Goal: Task Accomplishment & Management: Use online tool/utility

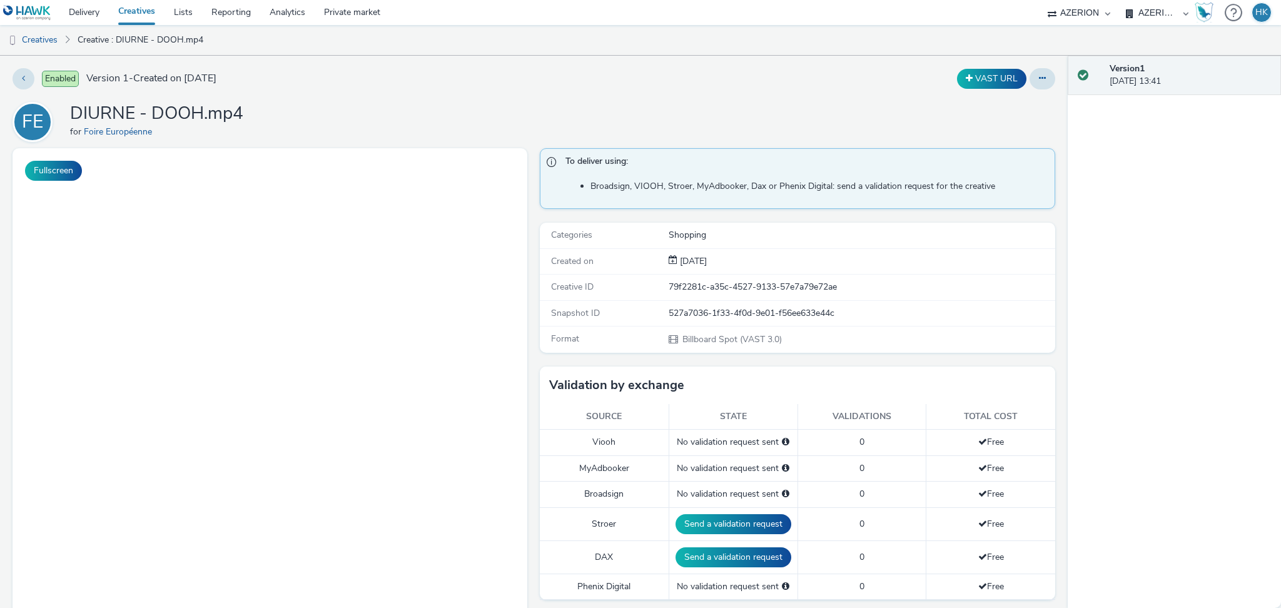
select select "79162ed7-0017-4339-93b0-3399b708648f"
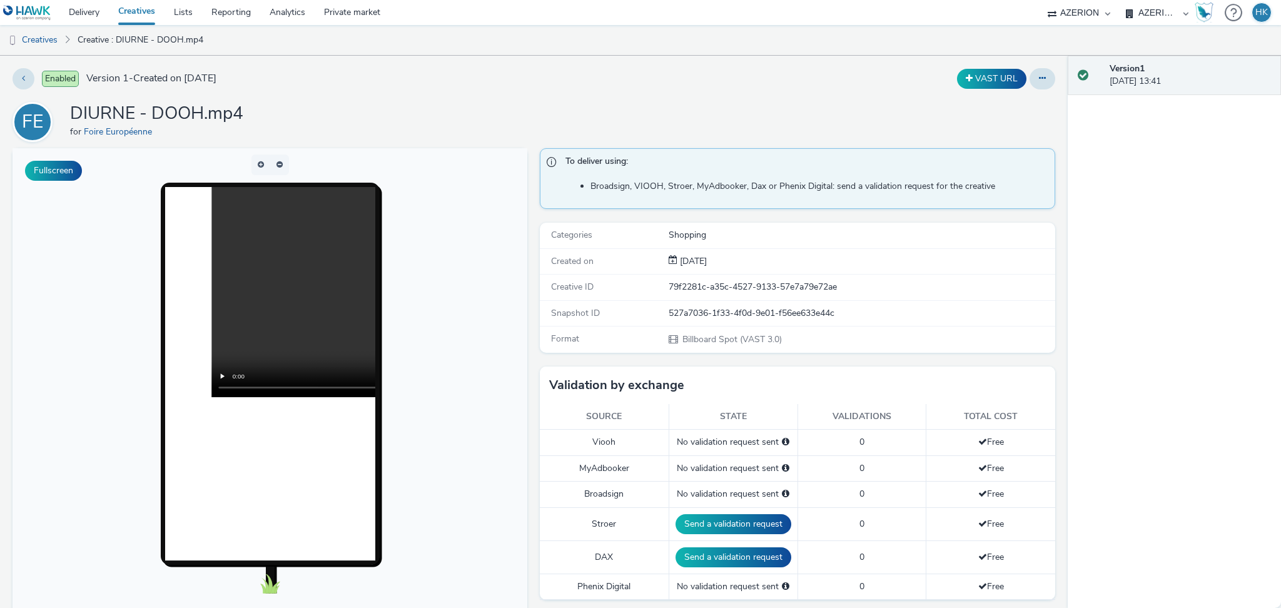
scroll to position [198, 0]
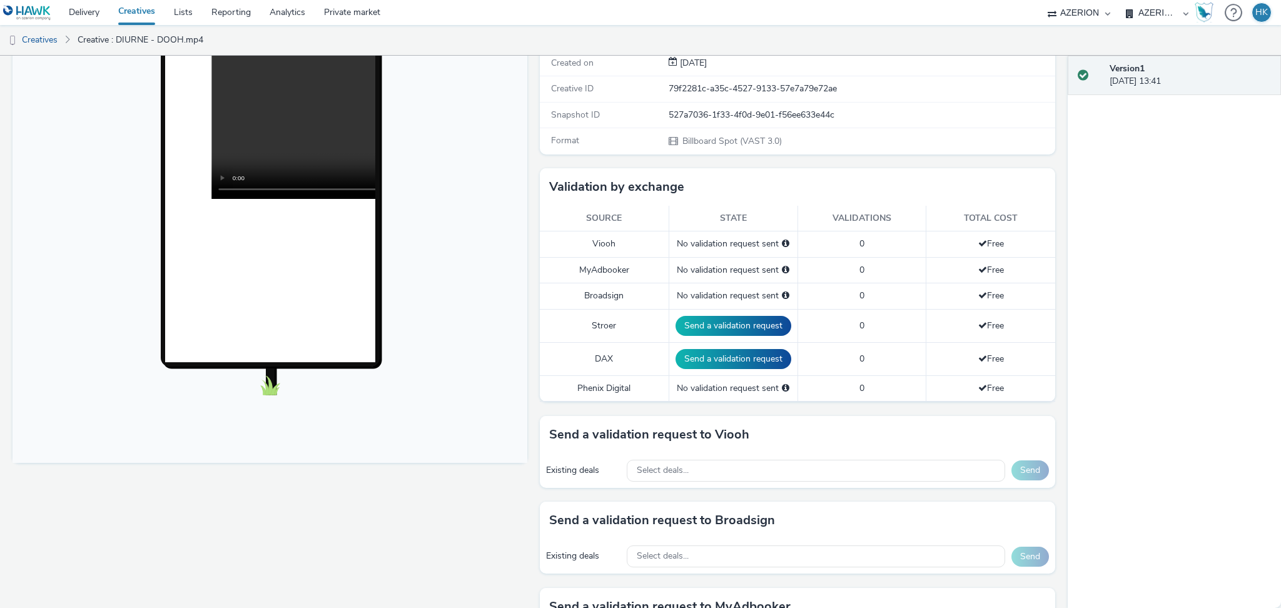
click at [834, 472] on div "Select deals..." at bounding box center [816, 471] width 378 height 22
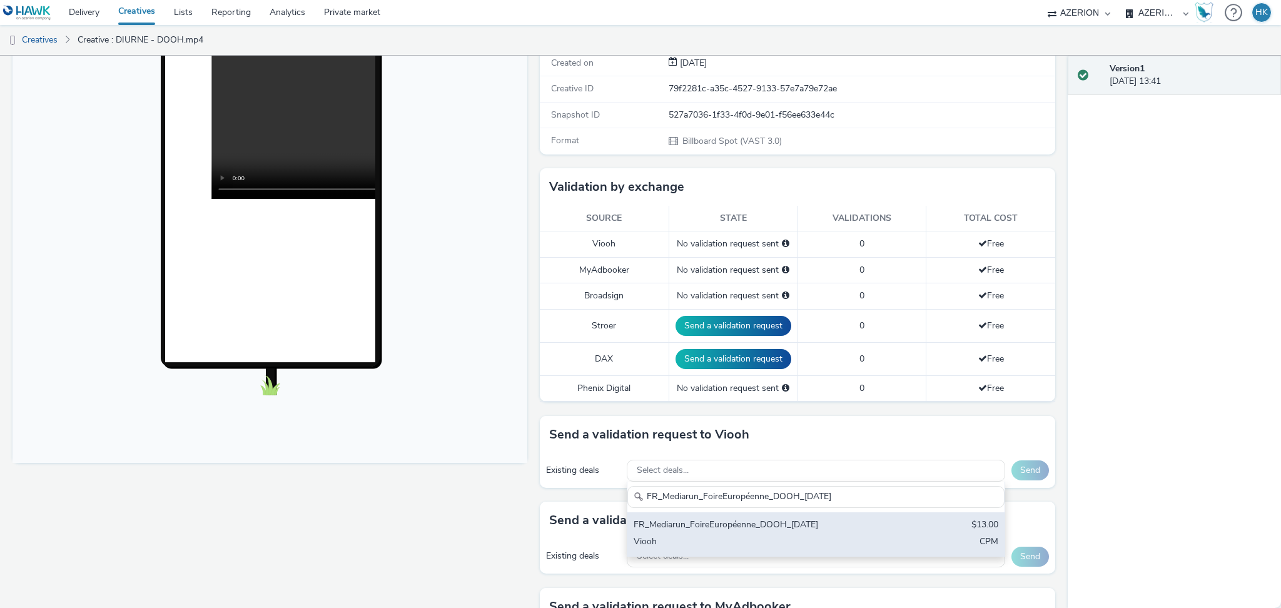
type input "FR_Mediarun_FoireEuropéenne_DOOH_[DATE]"
click at [847, 535] on div "FR_Mediarun_FoireEuropéenne_DOOH_[DATE] $13.00 Viooh CPM" at bounding box center [816, 534] width 377 height 44
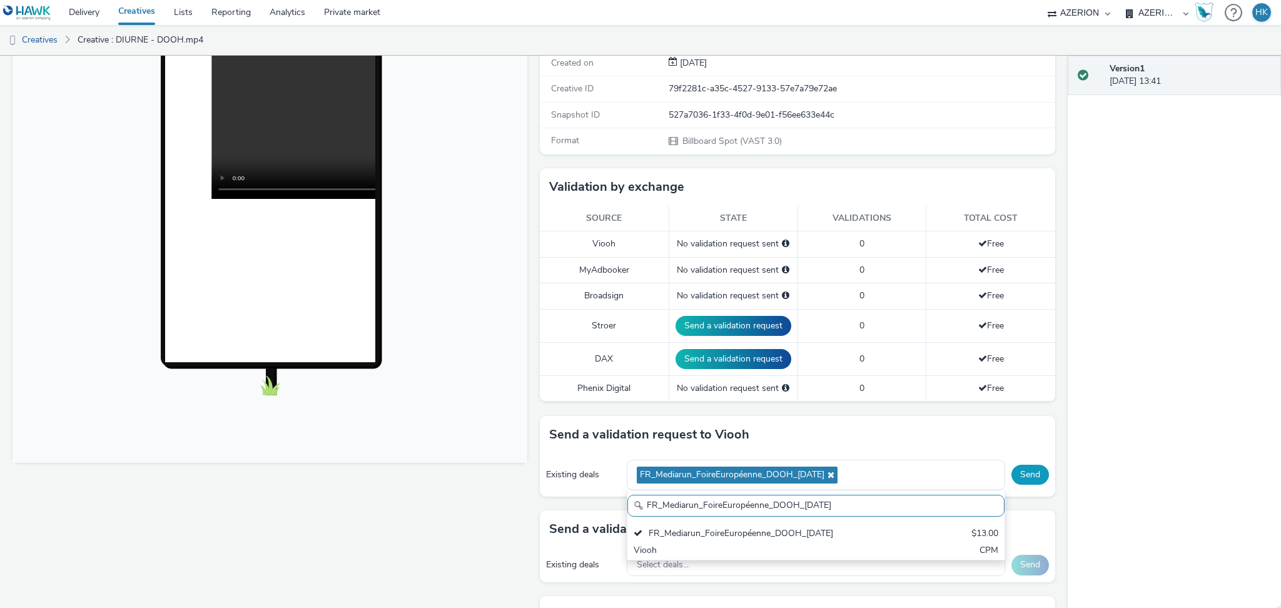
scroll to position [0, 0]
click at [1012, 472] on button "Send" at bounding box center [1031, 475] width 38 height 20
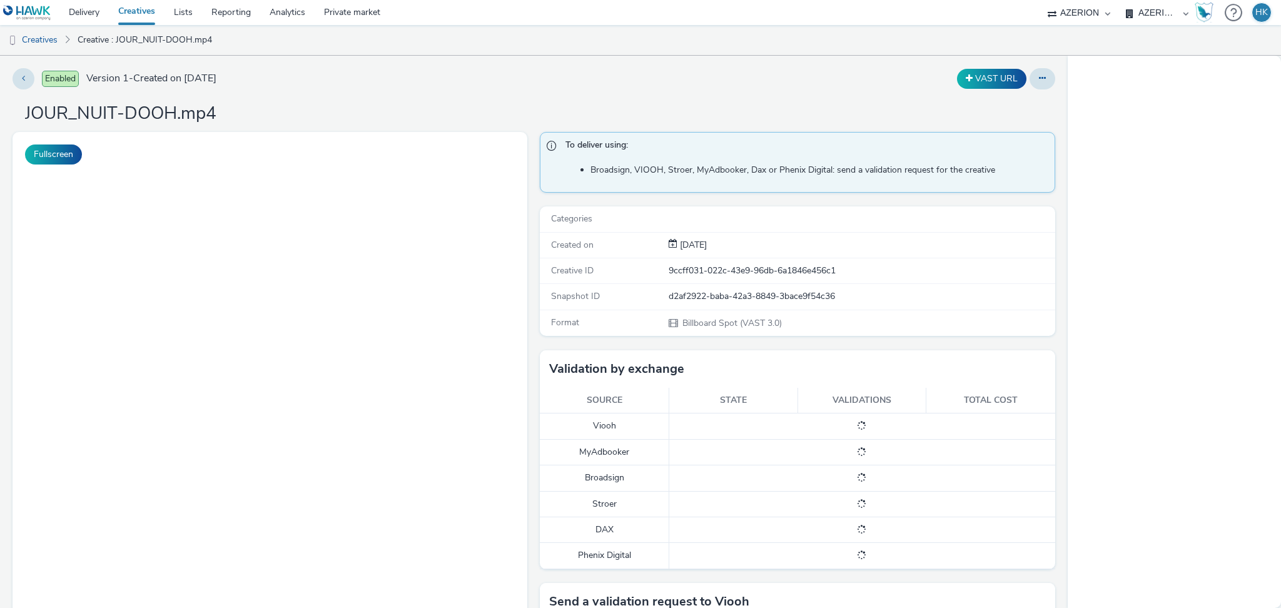
select select "79162ed7-0017-4339-93b0-3399b708648f"
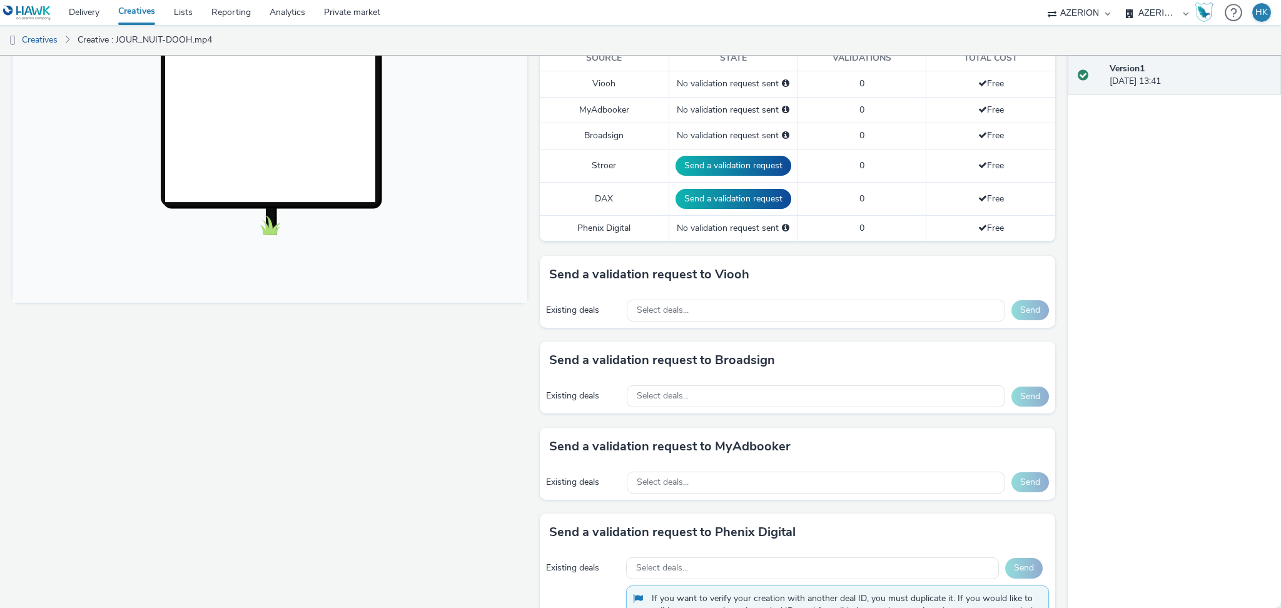
scroll to position [363, 0]
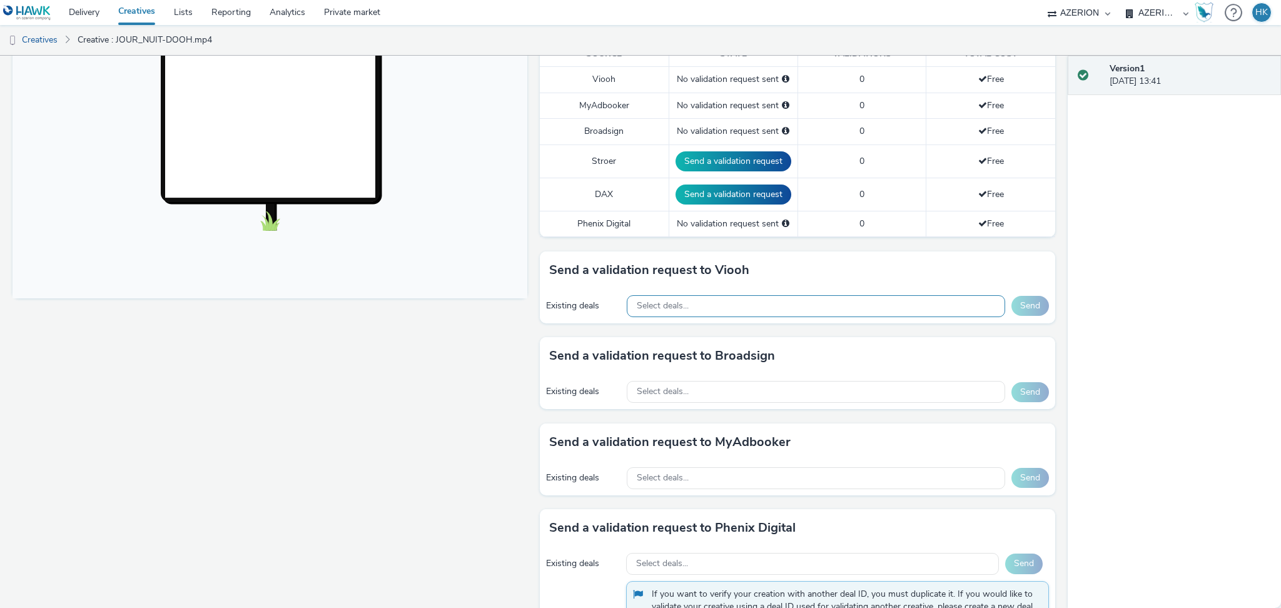
click at [723, 311] on div "Select deals..." at bounding box center [816, 306] width 378 height 22
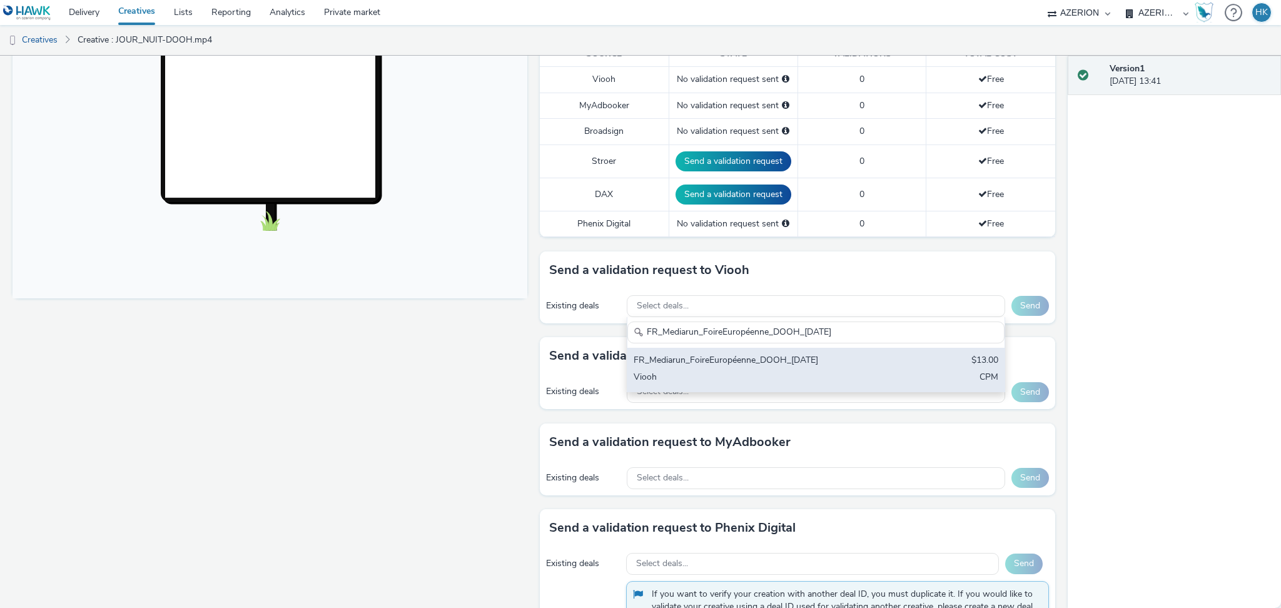
type input "FR_Mediarun_FoireEuropéenne_DOOH_[DATE]"
click at [785, 370] on div "FR_Mediarun_FoireEuropéenne_DOOH_[DATE] $13.00 Viooh CPM" at bounding box center [816, 370] width 377 height 44
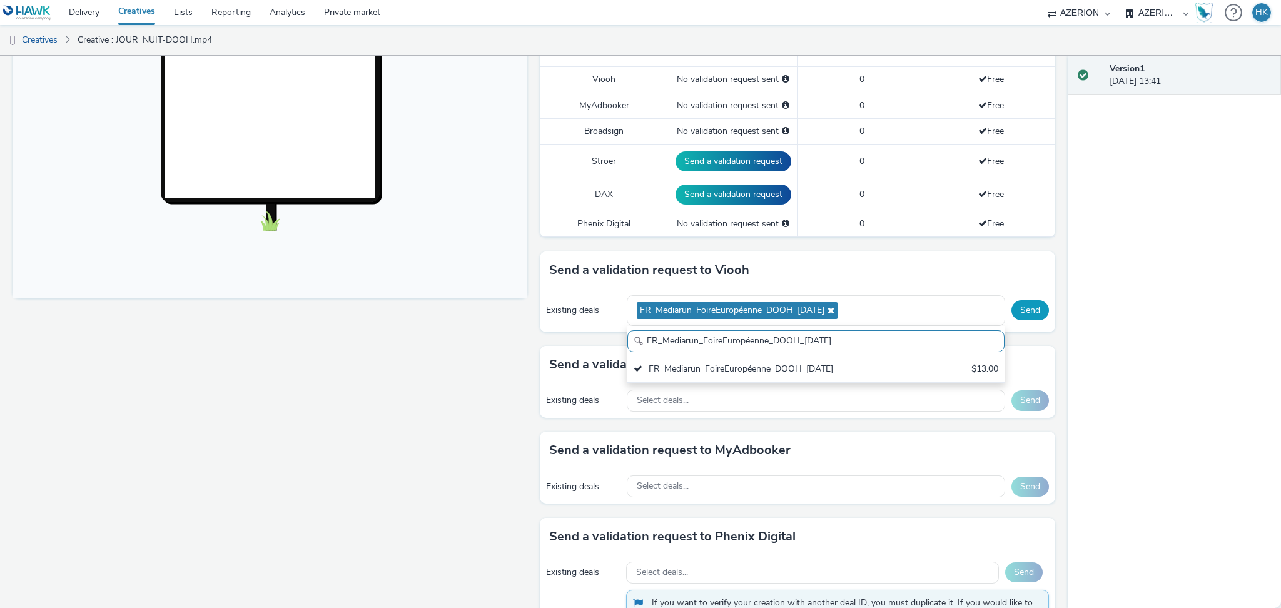
click at [1028, 308] on button "Send" at bounding box center [1031, 310] width 38 height 20
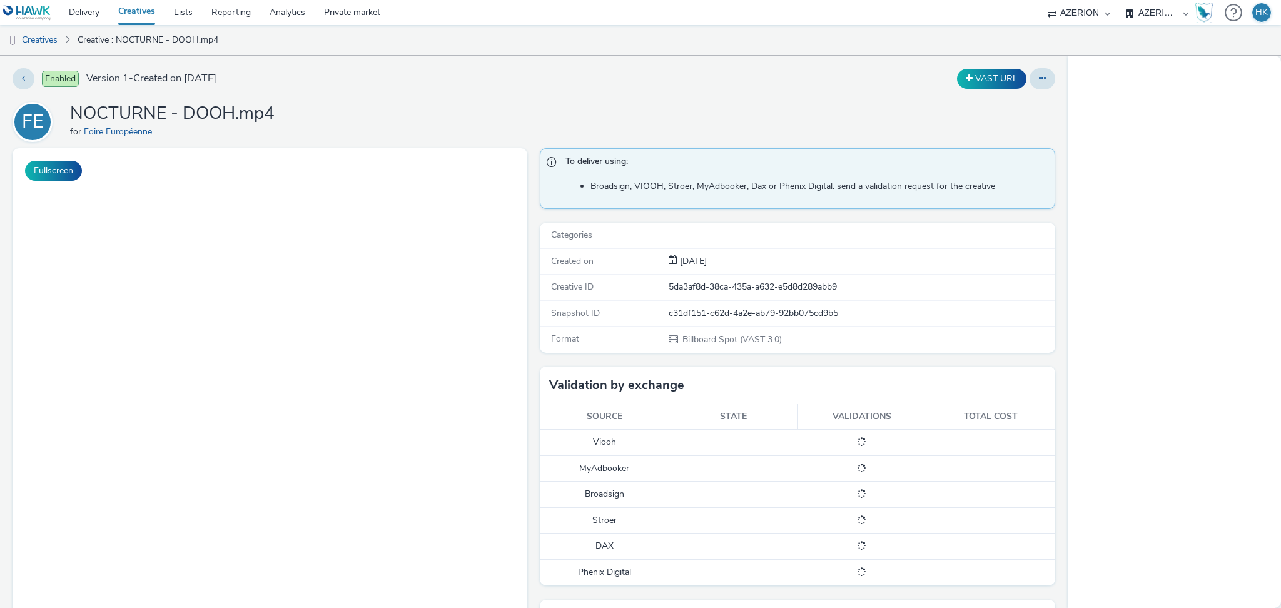
select select "79162ed7-0017-4339-93b0-3399b708648f"
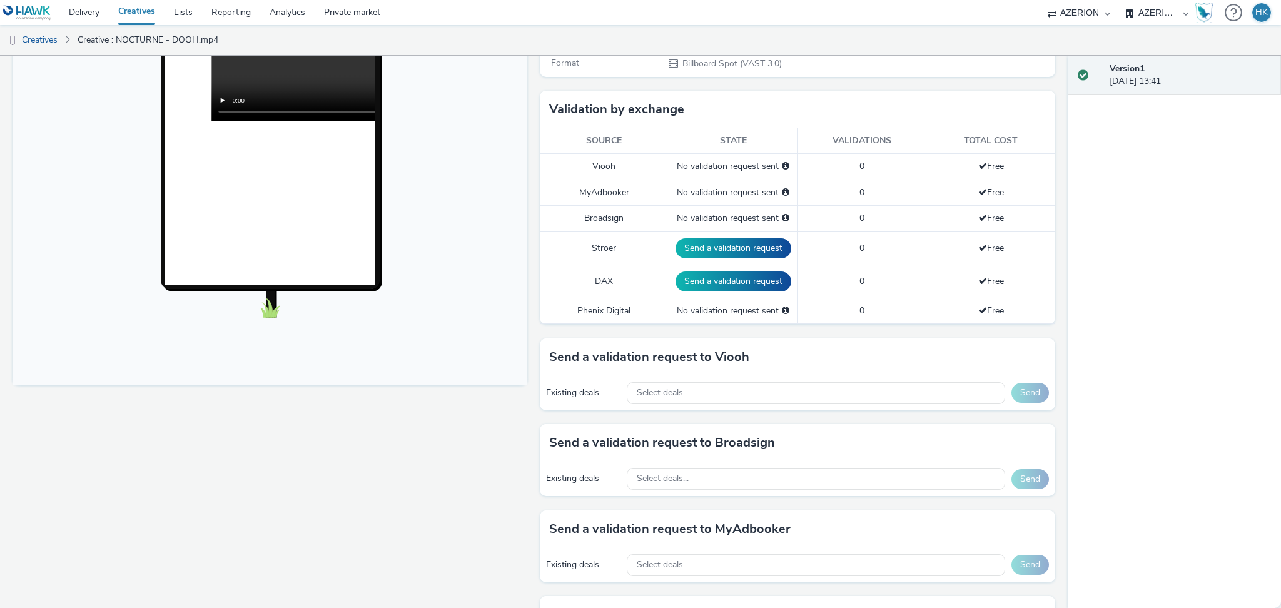
scroll to position [293, 0]
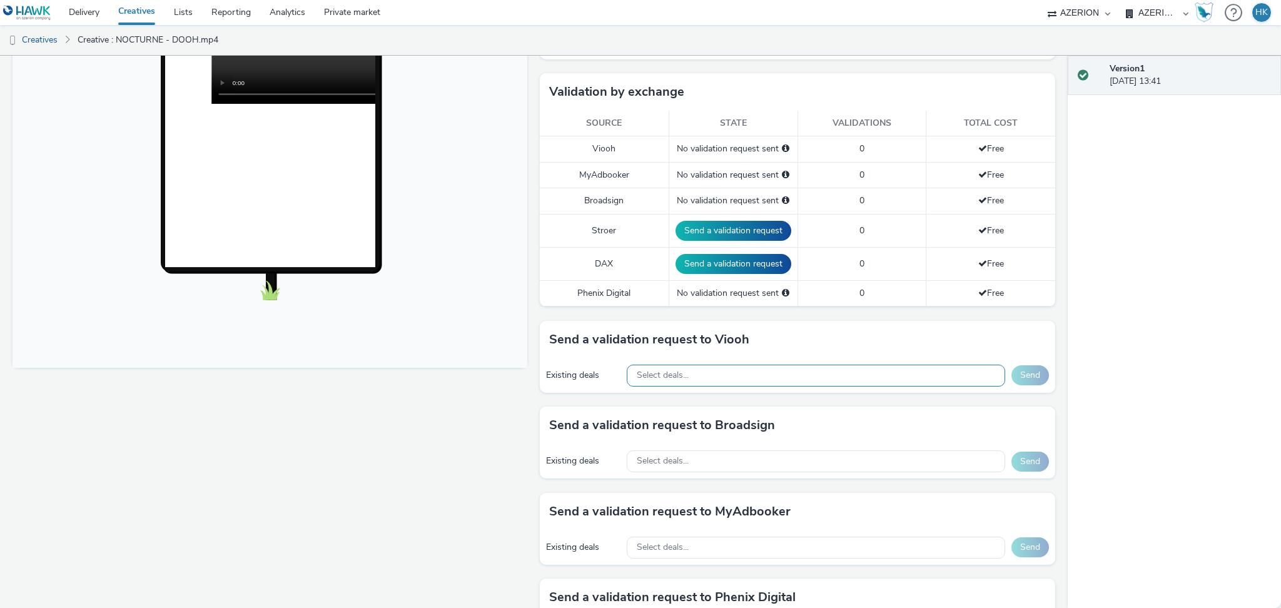
click at [786, 380] on div "Select deals..." at bounding box center [816, 376] width 378 height 22
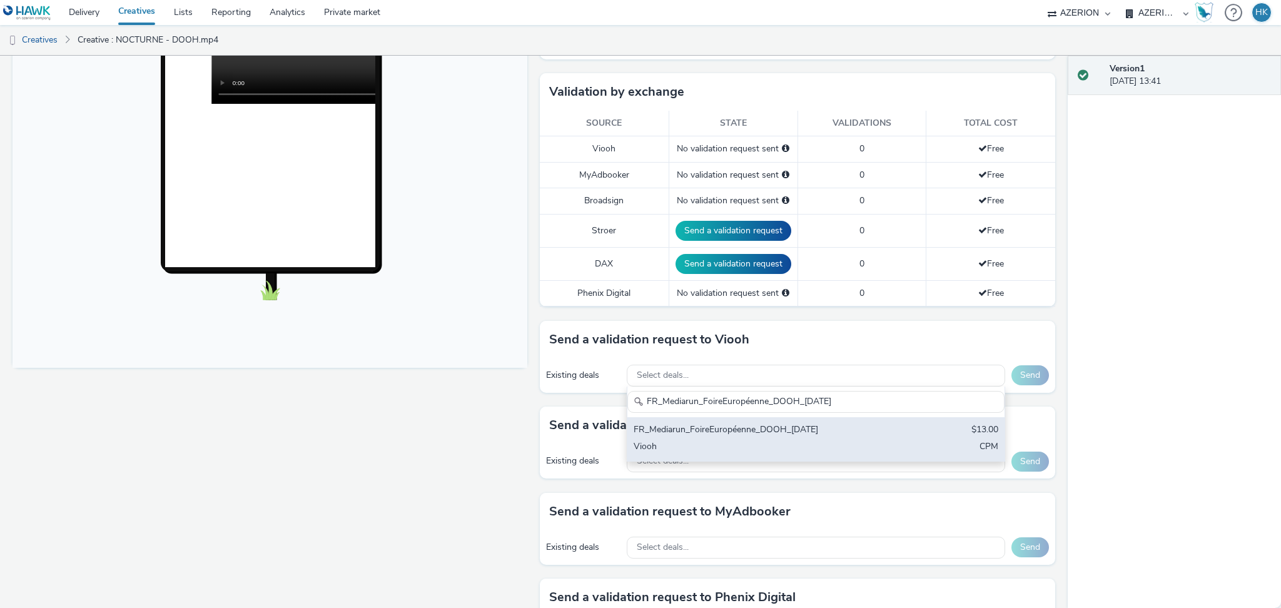
type input "FR_Mediarun_FoireEuropéenne_DOOH_[DATE]"
click at [813, 427] on div "FR_Mediarun_FoireEuropéenne_DOOH_[DATE]" at bounding box center [754, 431] width 241 height 14
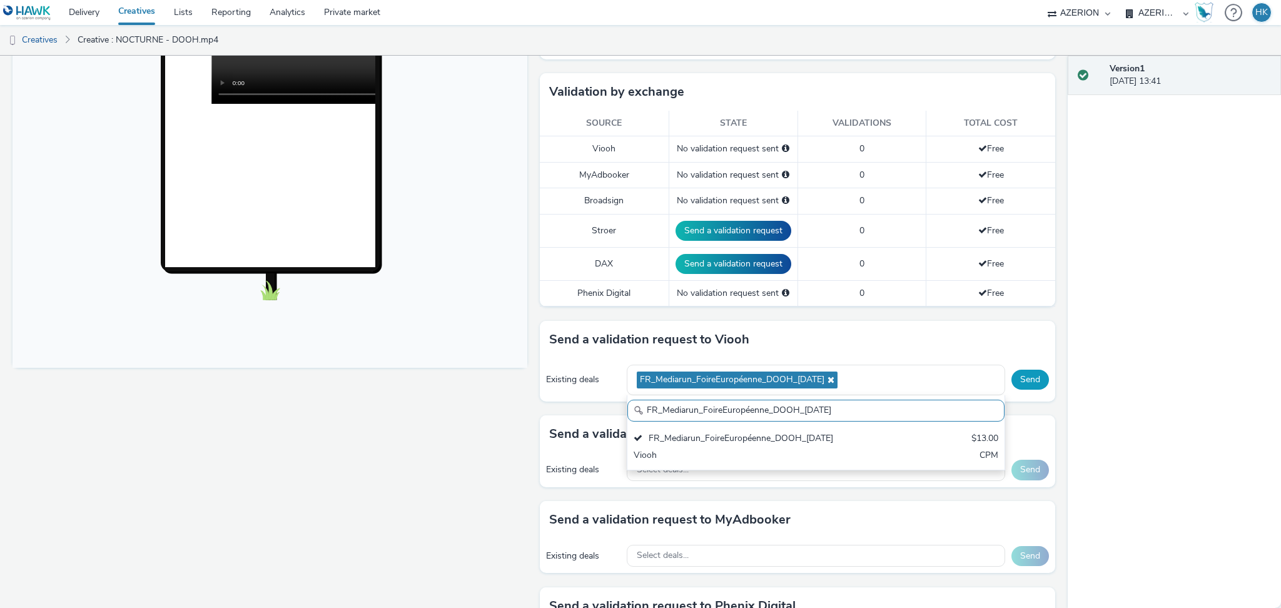
scroll to position [0, 0]
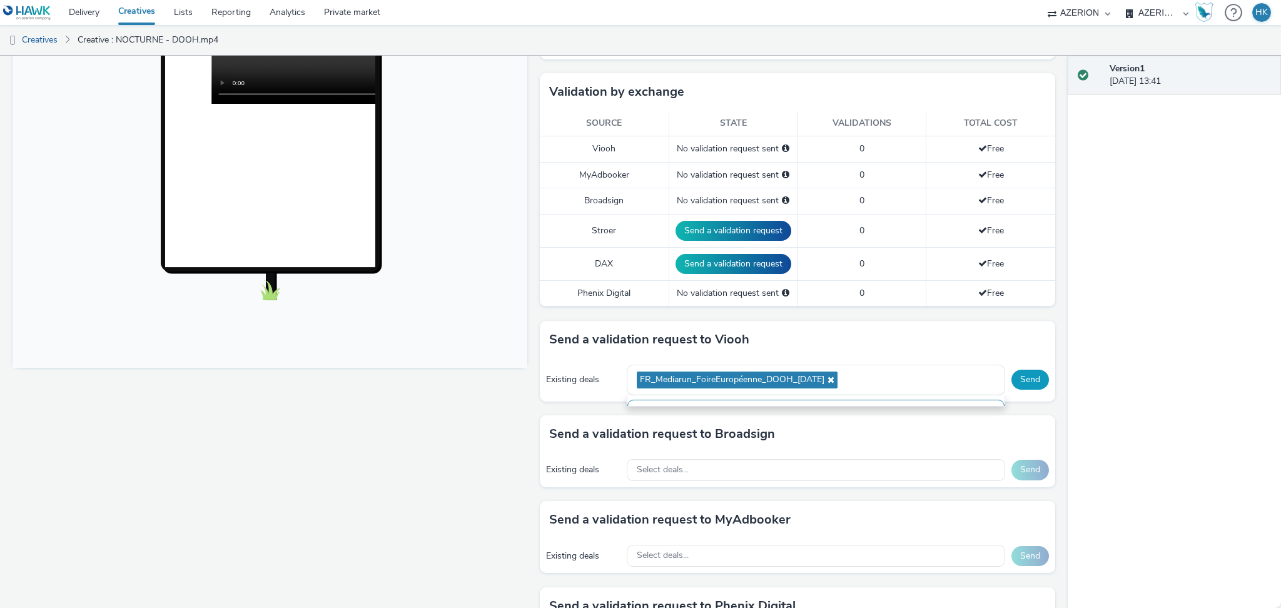
click at [1018, 379] on button "Send" at bounding box center [1031, 380] width 38 height 20
